Goal: Information Seeking & Learning: Find specific fact

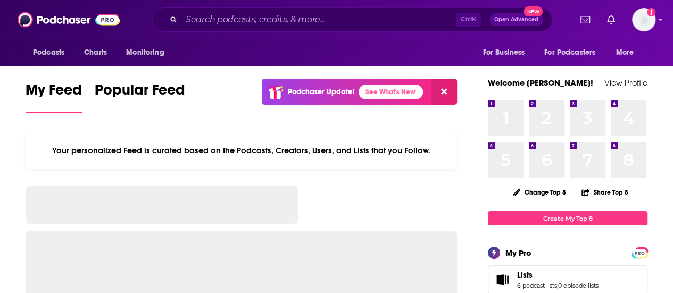
click at [274, 19] on input "Search podcasts, credits, & more..." at bounding box center [318, 19] width 274 height 17
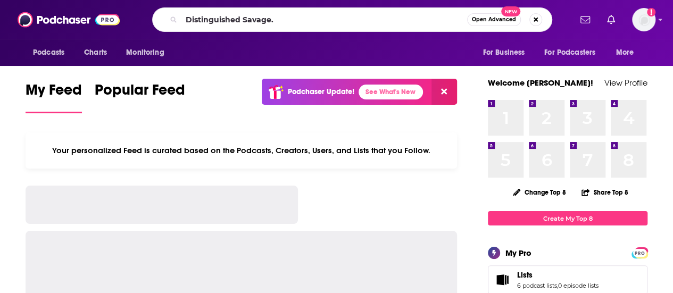
type input "Distinguished Savage."
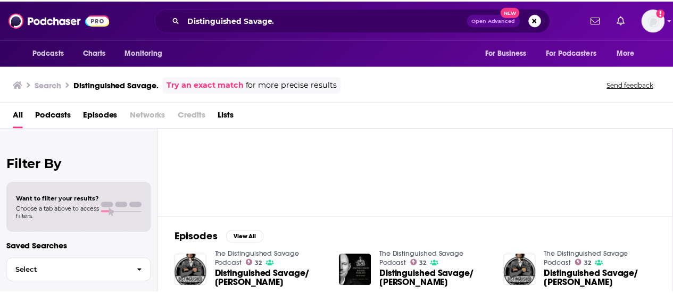
scroll to position [53, 0]
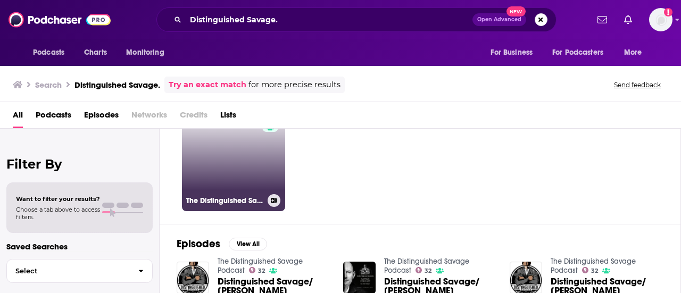
click at [245, 166] on link "32 The Distinguished Savage Podcast" at bounding box center [233, 159] width 103 height 103
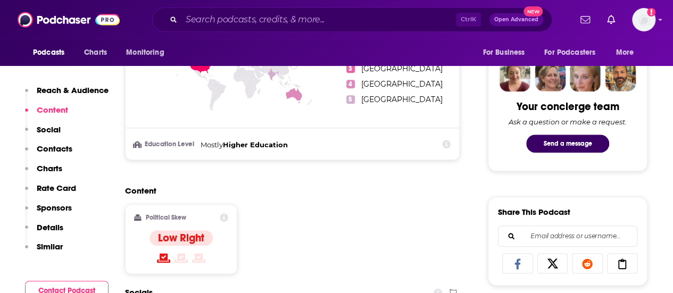
scroll to position [603, 0]
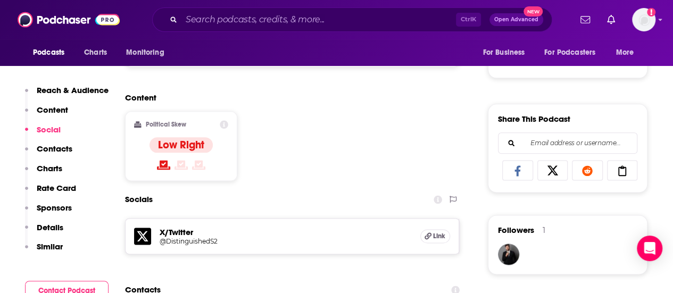
click at [177, 235] on h5 "X/Twitter" at bounding box center [286, 232] width 252 height 10
click at [177, 240] on h5 "@DistinguishedS2" at bounding box center [245, 241] width 170 height 8
